Goal: Task Accomplishment & Management: Complete application form

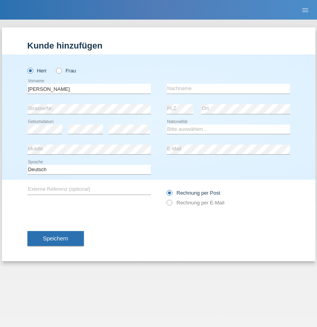
type input "Jorge"
click at [228, 88] on input "text" at bounding box center [227, 89] width 123 height 10
type input "SANTOS"
select select "PT"
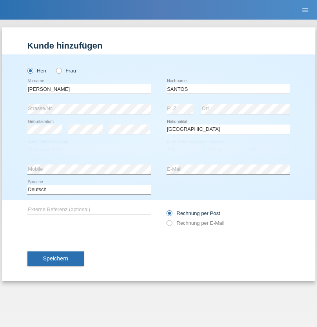
select select "C"
select select "26"
select select "12"
select select "2013"
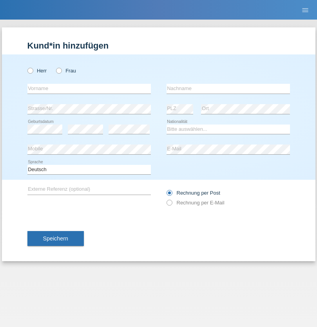
radio input "true"
click at [89, 88] on input "text" at bounding box center [88, 89] width 123 height 10
type input "Jörg"
click at [228, 88] on input "text" at bounding box center [227, 89] width 123 height 10
type input "Traksel"
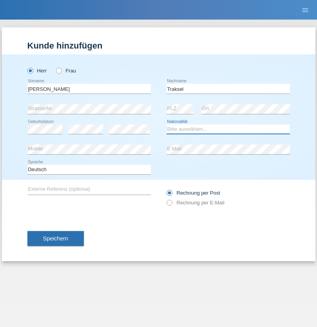
select select "DE"
select select "C"
select select "01"
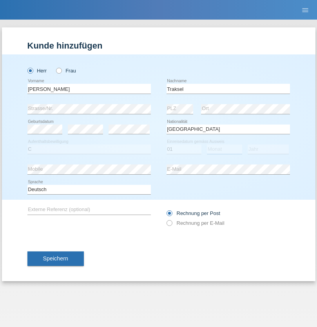
select select "07"
select select "2008"
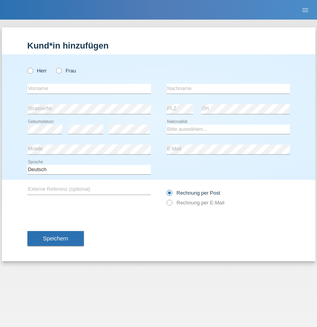
radio input "true"
click at [89, 88] on input "text" at bounding box center [88, 89] width 123 height 10
type input "Asia"
click at [228, 88] on input "text" at bounding box center [227, 89] width 123 height 10
type input "Riva"
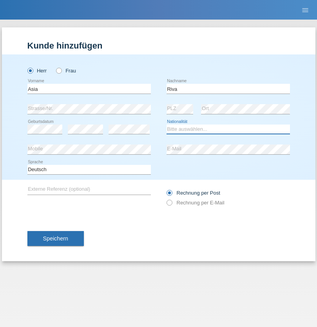
select select "IT"
select select "C"
select select "01"
select select "06"
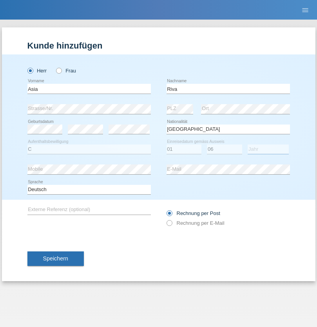
select select "2021"
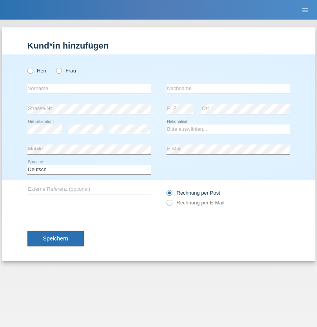
radio input "true"
click at [89, 88] on input "text" at bounding box center [88, 89] width 123 height 10
type input "Firas"
click at [228, 88] on input "text" at bounding box center [227, 89] width 123 height 10
type input "Khalil"
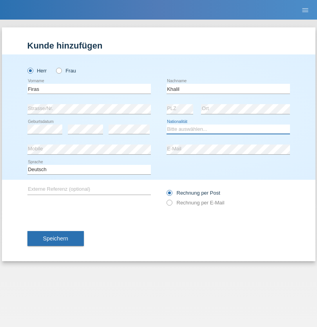
select select "IT"
select select "C"
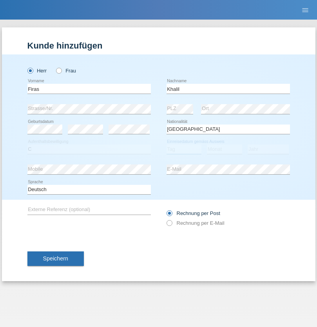
select select "01"
select select "03"
select select "2021"
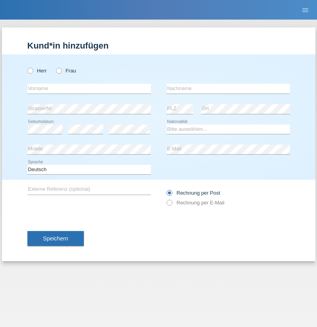
radio input "true"
click at [89, 88] on input "text" at bounding box center [88, 89] width 123 height 10
type input "Diego"
click at [228, 88] on input "text" at bounding box center [227, 89] width 123 height 10
type input "Patera"
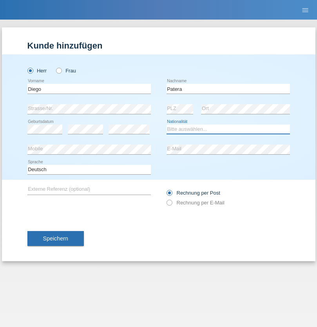
select select "CH"
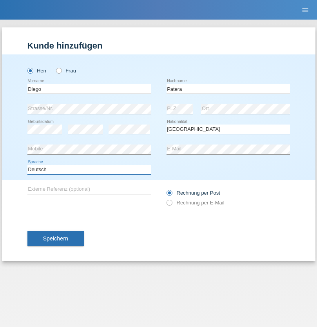
select select "en"
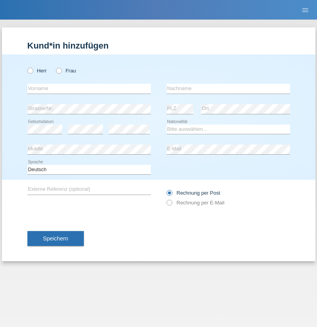
radio input "true"
click at [89, 88] on input "text" at bounding box center [88, 89] width 123 height 10
type input "Ketty"
click at [228, 88] on input "text" at bounding box center [227, 89] width 123 height 10
type input "Kalupnath"
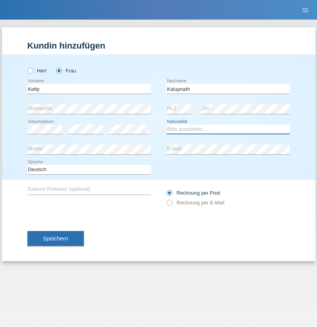
select select "CH"
radio input "true"
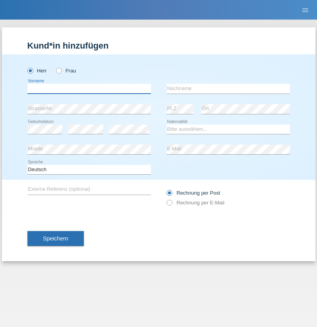
click at [89, 88] on input "text" at bounding box center [88, 89] width 123 height 10
type input "[PERSON_NAME]"
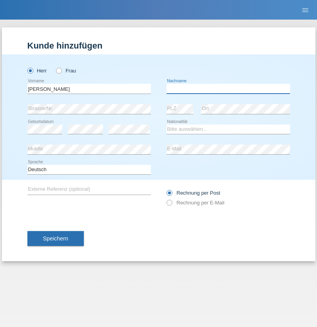
click at [228, 88] on input "text" at bounding box center [227, 89] width 123 height 10
type input "Mucha"
select select "CH"
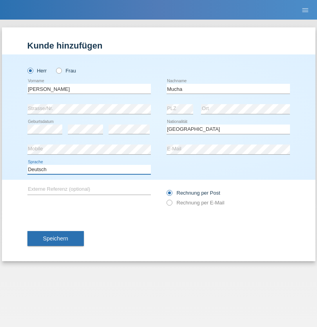
select select "en"
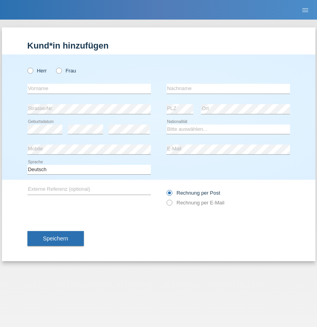
radio input "true"
click at [89, 88] on input "text" at bounding box center [88, 89] width 123 height 10
type input "Franziska"
click at [228, 88] on input "text" at bounding box center [227, 89] width 123 height 10
type input "Starke"
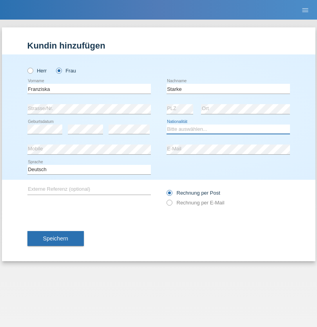
select select "DE"
select select "C"
select select "01"
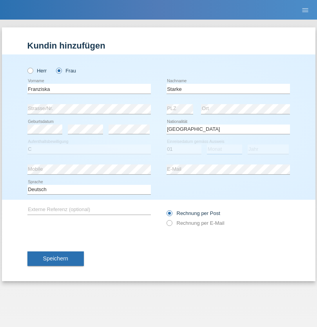
select select "03"
select select "1985"
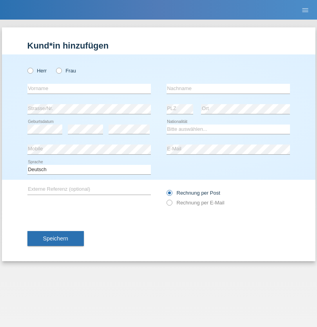
radio input "true"
click at [89, 88] on input "text" at bounding box center [88, 89] width 123 height 10
type input "[DEMOGRAPHIC_DATA]"
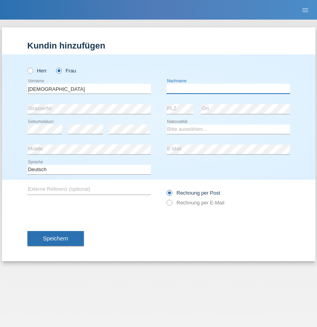
click at [228, 88] on input "text" at bounding box center [227, 89] width 123 height 10
type input "Cimbaljević"
select select "HR"
select select "C"
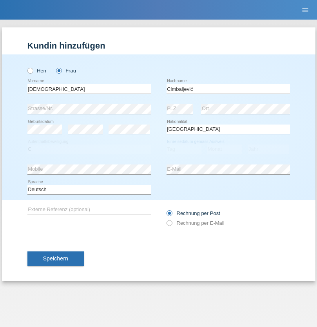
select select "13"
select select "08"
select select "2021"
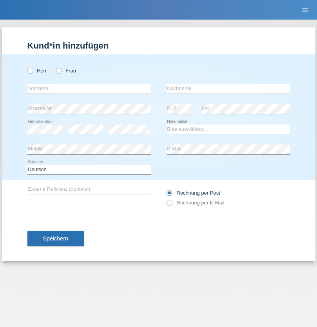
radio input "true"
click at [89, 88] on input "text" at bounding box center [88, 89] width 123 height 10
type input "Batsche"
click at [228, 88] on input "text" at bounding box center [227, 89] width 123 height 10
type input "Arifoska"
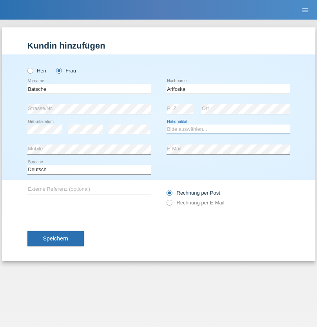
select select "CH"
radio input "true"
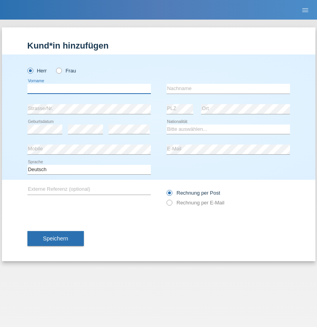
click at [89, 88] on input "text" at bounding box center [88, 89] width 123 height 10
type input "Emre"
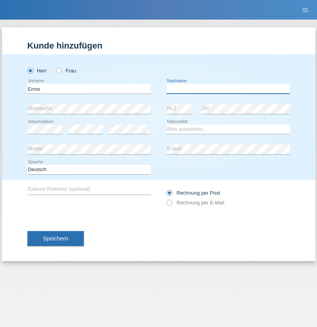
click at [228, 88] on input "text" at bounding box center [227, 89] width 123 height 10
type input "Uzun"
select select "CH"
